Goal: Find contact information: Find contact information

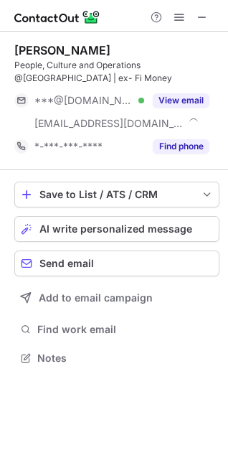
scroll to position [347, 228]
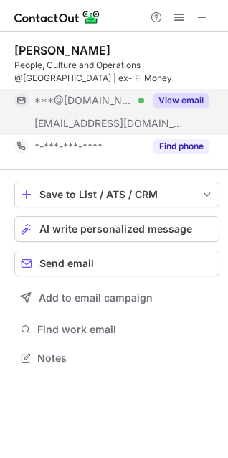
click at [188, 98] on button "View email" at bounding box center [181, 100] width 57 height 14
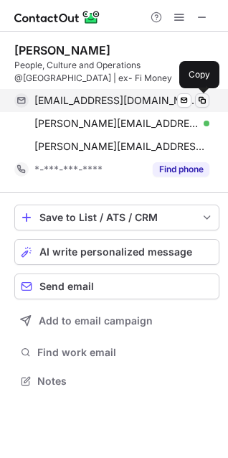
click at [199, 100] on span at bounding box center [202, 100] width 11 height 11
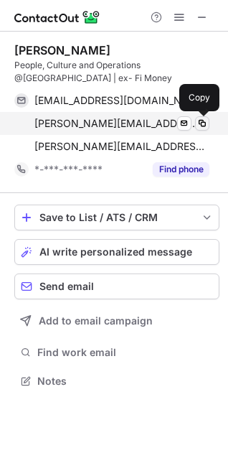
click at [207, 123] on span at bounding box center [202, 123] width 11 height 11
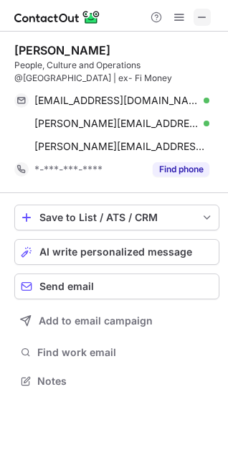
click at [207, 17] on span at bounding box center [202, 16] width 11 height 11
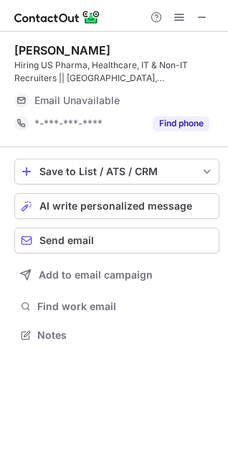
scroll to position [324, 228]
click at [198, 16] on span at bounding box center [202, 16] width 11 height 11
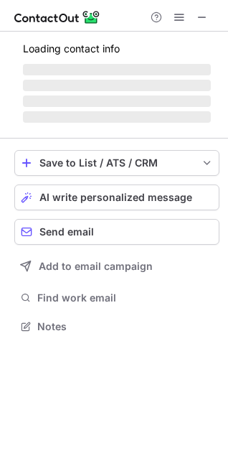
scroll to position [324, 228]
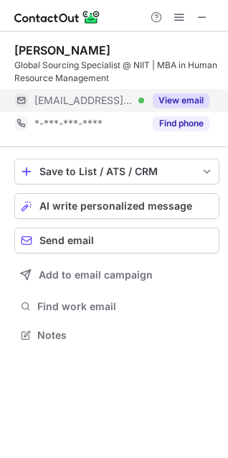
click at [172, 101] on button "View email" at bounding box center [181, 100] width 57 height 14
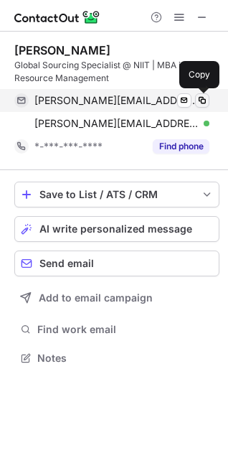
click at [203, 100] on span at bounding box center [202, 100] width 11 height 11
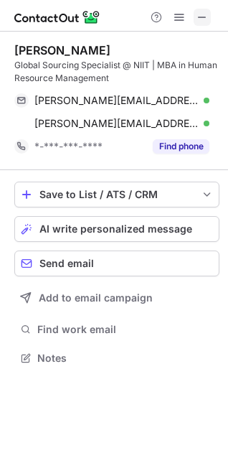
click at [209, 23] on button at bounding box center [202, 17] width 17 height 17
